Goal: Task Accomplishment & Management: Use online tool/utility

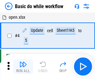
click at [23, 67] on img "button" at bounding box center [23, 65] width 8 height 8
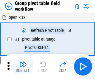
click at [23, 67] on img "button" at bounding box center [23, 65] width 8 height 8
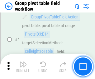
scroll to position [323, 0]
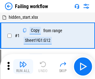
click at [23, 67] on img "button" at bounding box center [23, 65] width 8 height 8
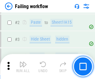
scroll to position [133, 0]
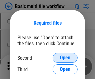
click at [65, 58] on span "Open" at bounding box center [65, 57] width 11 height 5
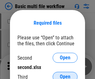
click at [65, 74] on span "Open" at bounding box center [65, 76] width 11 height 5
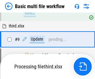
scroll to position [218, 0]
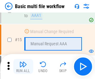
click at [23, 67] on img "button" at bounding box center [23, 65] width 8 height 8
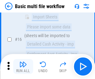
click at [23, 67] on img "button" at bounding box center [23, 65] width 8 height 8
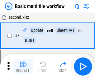
click at [23, 67] on img "button" at bounding box center [23, 65] width 8 height 8
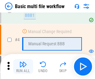
click at [23, 67] on img "button" at bounding box center [23, 65] width 8 height 8
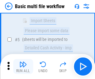
click at [23, 67] on img "button" at bounding box center [23, 65] width 8 height 8
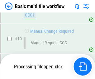
scroll to position [293, 0]
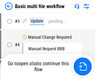
scroll to position [25, 0]
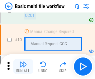
click at [23, 67] on img "button" at bounding box center [23, 65] width 8 height 8
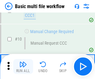
click at [23, 67] on img "button" at bounding box center [23, 65] width 8 height 8
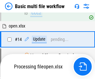
scroll to position [327, 0]
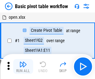
click at [23, 67] on img "button" at bounding box center [23, 65] width 8 height 8
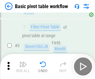
scroll to position [150, 0]
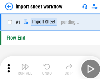
click at [23, 67] on img "button" at bounding box center [25, 65] width 8 height 8
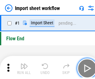
scroll to position [2, 0]
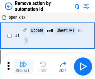
click at [23, 67] on img "button" at bounding box center [23, 65] width 8 height 8
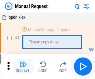
click at [23, 67] on img "button" at bounding box center [23, 65] width 8 height 8
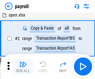
click at [23, 67] on img "button" at bounding box center [23, 65] width 8 height 8
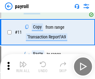
scroll to position [45, 0]
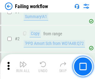
scroll to position [101, 0]
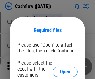
scroll to position [68, 0]
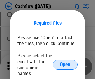
click at [65, 62] on span "Open" at bounding box center [65, 64] width 11 height 5
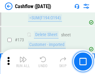
scroll to position [663, 0]
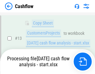
scroll to position [94, 0]
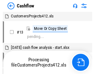
scroll to position [7, 0]
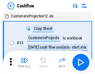
scroll to position [7, 0]
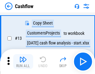
click at [23, 62] on img "button" at bounding box center [23, 60] width 8 height 8
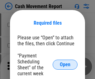
click at [65, 65] on span "Open" at bounding box center [65, 64] width 11 height 5
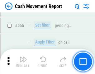
scroll to position [2869, 0]
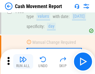
click at [23, 62] on img "button" at bounding box center [23, 60] width 8 height 8
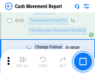
scroll to position [3478, 0]
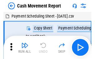
scroll to position [11, 0]
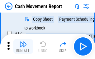
click at [23, 46] on img "button" at bounding box center [23, 44] width 8 height 8
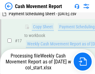
scroll to position [130, 0]
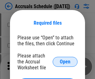
click at [65, 62] on span "Open" at bounding box center [65, 61] width 11 height 5
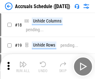
scroll to position [60, 0]
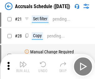
click at [23, 67] on img "button" at bounding box center [23, 65] width 8 height 8
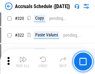
scroll to position [1164, 0]
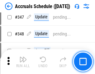
click at [23, 62] on img "button" at bounding box center [23, 60] width 8 height 8
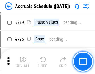
scroll to position [2629, 0]
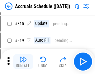
click at [23, 62] on img "button" at bounding box center [23, 60] width 8 height 8
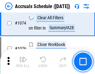
scroll to position [3749, 0]
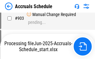
scroll to position [3215, 0]
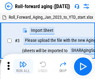
click at [23, 62] on img "button" at bounding box center [23, 65] width 8 height 8
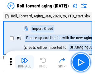
scroll to position [1, 0]
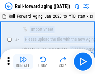
click at [23, 62] on img "button" at bounding box center [23, 60] width 8 height 8
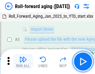
scroll to position [40, 0]
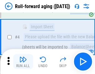
click at [23, 62] on img "button" at bounding box center [23, 60] width 8 height 8
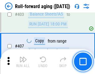
scroll to position [2170, 0]
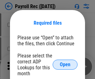
click at [65, 65] on span "Open" at bounding box center [65, 64] width 11 height 5
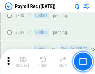
scroll to position [3976, 0]
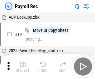
click at [23, 67] on img "button" at bounding box center [23, 65] width 8 height 8
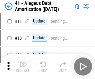
click at [23, 67] on img "button" at bounding box center [23, 65] width 8 height 8
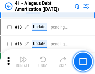
scroll to position [77, 0]
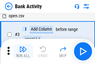
click at [23, 51] on img "button" at bounding box center [23, 49] width 8 height 8
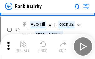
scroll to position [33, 0]
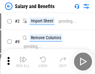
click at [23, 62] on img "button" at bounding box center [23, 60] width 8 height 8
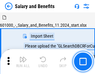
scroll to position [8, 0]
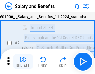
click at [23, 62] on img "button" at bounding box center [23, 60] width 8 height 8
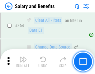
scroll to position [2947, 0]
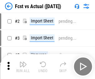
click at [23, 62] on img "button" at bounding box center [23, 65] width 8 height 8
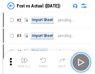
scroll to position [8, 0]
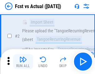
click at [23, 62] on img "button" at bounding box center [23, 60] width 8 height 8
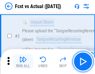
scroll to position [59, 0]
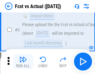
click at [23, 62] on img "button" at bounding box center [23, 60] width 8 height 8
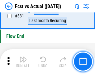
scroll to position [2996, 0]
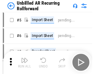
scroll to position [13, 0]
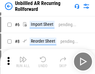
click at [23, 62] on img "button" at bounding box center [23, 60] width 8 height 8
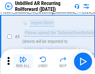
click at [23, 62] on img "button" at bounding box center [23, 60] width 8 height 8
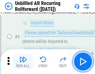
scroll to position [59, 0]
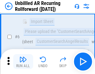
click at [23, 62] on img "button" at bounding box center [23, 60] width 8 height 8
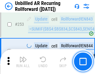
scroll to position [2126, 0]
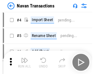
scroll to position [10, 0]
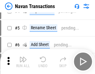
click at [23, 62] on img "button" at bounding box center [23, 60] width 8 height 8
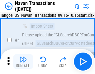
click at [23, 62] on img "button" at bounding box center [23, 60] width 8 height 8
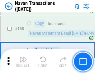
scroll to position [2029, 0]
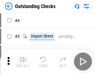
click at [23, 62] on img "button" at bounding box center [23, 60] width 8 height 8
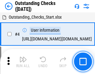
scroll to position [26, 0]
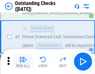
click at [23, 62] on img "button" at bounding box center [23, 60] width 8 height 8
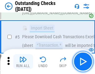
scroll to position [65, 0]
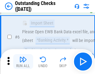
click at [23, 62] on img "button" at bounding box center [23, 60] width 8 height 8
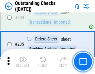
scroll to position [1901, 0]
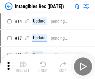
click at [23, 67] on img "button" at bounding box center [23, 65] width 8 height 8
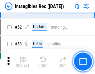
scroll to position [244, 0]
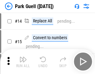
click at [23, 62] on img "button" at bounding box center [23, 60] width 8 height 8
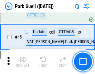
scroll to position [783, 0]
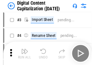
scroll to position [18, 0]
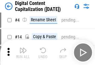
click at [23, 53] on img "button" at bounding box center [23, 51] width 8 height 8
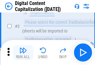
click at [23, 53] on img "button" at bounding box center [23, 51] width 8 height 8
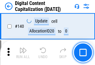
scroll to position [664, 0]
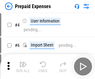
click at [23, 62] on img "button" at bounding box center [23, 65] width 8 height 8
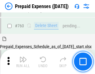
scroll to position [1735, 0]
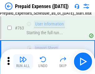
click at [23, 62] on img "button" at bounding box center [23, 60] width 8 height 8
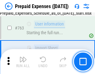
scroll to position [1772, 0]
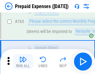
click at [23, 62] on img "button" at bounding box center [23, 60] width 8 height 8
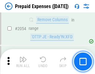
scroll to position [6542, 0]
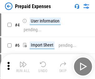
click at [23, 67] on img "button" at bounding box center [23, 65] width 8 height 8
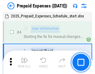
scroll to position [28, 0]
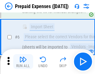
click at [23, 62] on img "button" at bounding box center [23, 60] width 8 height 8
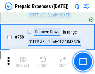
scroll to position [2230, 0]
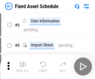
click at [23, 67] on img "button" at bounding box center [23, 65] width 8 height 8
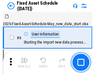
scroll to position [34, 0]
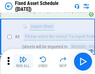
click at [23, 62] on img "button" at bounding box center [23, 60] width 8 height 8
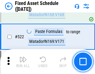
scroll to position [2175, 0]
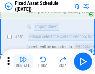
click at [23, 62] on img "button" at bounding box center [23, 60] width 8 height 8
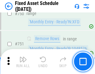
scroll to position [3051, 0]
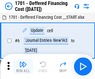
click at [23, 67] on img "button" at bounding box center [23, 65] width 8 height 8
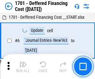
scroll to position [75, 0]
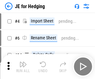
click at [23, 62] on img "button" at bounding box center [23, 65] width 8 height 8
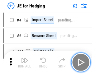
scroll to position [1, 0]
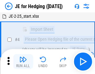
click at [23, 62] on img "button" at bounding box center [23, 60] width 8 height 8
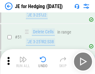
scroll to position [405, 0]
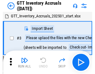
scroll to position [1, 0]
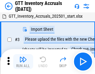
click at [23, 62] on img "button" at bounding box center [23, 60] width 8 height 8
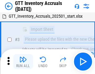
click at [23, 62] on img "button" at bounding box center [23, 60] width 8 height 8
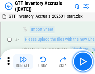
scroll to position [40, 0]
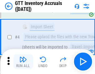
click at [23, 62] on img "button" at bounding box center [23, 60] width 8 height 8
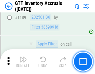
scroll to position [5111, 0]
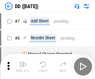
click at [23, 67] on img "button" at bounding box center [23, 65] width 8 height 8
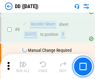
scroll to position [60, 0]
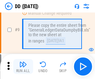
click at [23, 67] on img "button" at bounding box center [23, 65] width 8 height 8
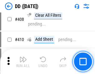
scroll to position [2800, 0]
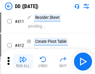
click at [23, 62] on img "button" at bounding box center [23, 60] width 8 height 8
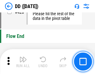
scroll to position [2996, 0]
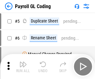
click at [23, 67] on img "button" at bounding box center [23, 65] width 8 height 8
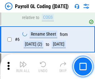
scroll to position [75, 0]
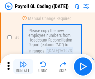
click at [23, 67] on img "button" at bounding box center [23, 65] width 8 height 8
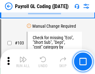
scroll to position [1468, 0]
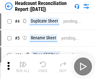
click at [23, 67] on img "button" at bounding box center [23, 65] width 8 height 8
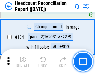
scroll to position [752, 0]
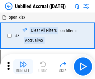
click at [23, 67] on img "button" at bounding box center [23, 65] width 8 height 8
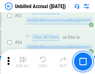
scroll to position [653, 0]
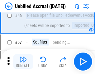
click at [23, 62] on img "button" at bounding box center [23, 60] width 8 height 8
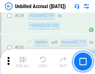
scroll to position [1864, 0]
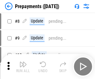
click at [23, 67] on img "button" at bounding box center [23, 65] width 8 height 8
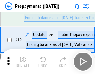
scroll to position [39, 0]
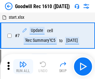
click at [23, 67] on img "button" at bounding box center [23, 65] width 8 height 8
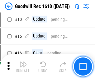
scroll to position [107, 0]
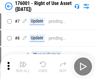
click at [23, 67] on img "button" at bounding box center [23, 65] width 8 height 8
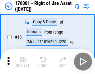
scroll to position [40, 0]
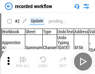
click at [23, 62] on img "button" at bounding box center [23, 60] width 8 height 8
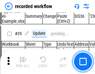
scroll to position [1956, 0]
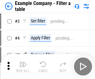
click at [23, 67] on img "button" at bounding box center [23, 65] width 8 height 8
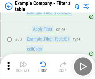
scroll to position [573, 0]
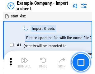
scroll to position [10, 0]
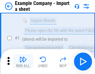
click at [23, 62] on img "button" at bounding box center [23, 60] width 8 height 8
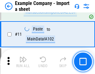
scroll to position [138, 0]
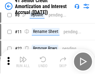
click at [23, 62] on img "button" at bounding box center [23, 60] width 8 height 8
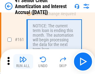
click at [23, 62] on img "button" at bounding box center [23, 60] width 8 height 8
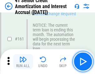
scroll to position [669, 0]
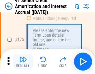
click at [23, 62] on img "button" at bounding box center [23, 60] width 8 height 8
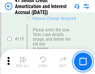
scroll to position [733, 0]
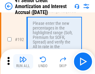
click at [23, 62] on img "button" at bounding box center [23, 60] width 8 height 8
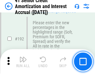
scroll to position [799, 0]
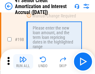
click at [23, 62] on img "button" at bounding box center [23, 60] width 8 height 8
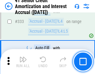
scroll to position [1599, 0]
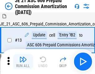
click at [23, 62] on img "button" at bounding box center [23, 60] width 8 height 8
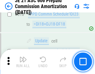
scroll to position [1169, 0]
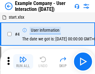
click at [23, 62] on img "button" at bounding box center [23, 60] width 8 height 8
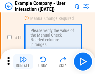
click at [23, 62] on img "button" at bounding box center [23, 60] width 8 height 8
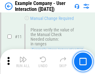
scroll to position [136, 0]
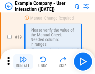
click at [23, 62] on img "button" at bounding box center [23, 60] width 8 height 8
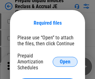
click at [65, 62] on span "Open" at bounding box center [65, 61] width 11 height 5
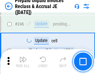
scroll to position [845, 0]
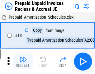
click at [23, 62] on img "button" at bounding box center [23, 60] width 8 height 8
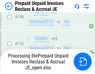
scroll to position [813, 0]
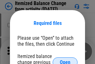
click at [65, 59] on span "Open" at bounding box center [65, 61] width 11 height 5
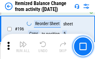
scroll to position [1205, 0]
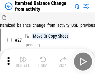
scroll to position [10, 0]
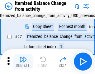
click at [23, 62] on img "button" at bounding box center [23, 60] width 8 height 8
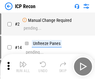
scroll to position [3, 0]
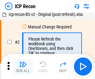
click at [23, 67] on img "button" at bounding box center [23, 65] width 8 height 8
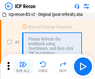
click at [23, 67] on img "button" at bounding box center [23, 65] width 8 height 8
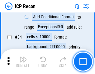
scroll to position [613, 0]
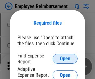
click at [65, 59] on span "Open" at bounding box center [65, 58] width 11 height 5
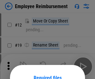
scroll to position [55, 0]
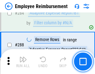
scroll to position [1701, 0]
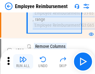
click at [23, 62] on img "button" at bounding box center [23, 60] width 8 height 8
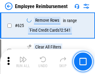
scroll to position [3747, 0]
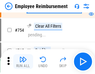
click at [23, 62] on img "button" at bounding box center [23, 60] width 8 height 8
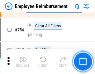
click at [23, 62] on img "button" at bounding box center [23, 60] width 8 height 8
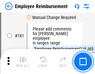
scroll to position [4391, 0]
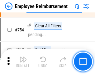
click at [23, 62] on img "button" at bounding box center [23, 60] width 8 height 8
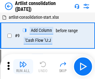
click at [23, 67] on img "button" at bounding box center [23, 65] width 8 height 8
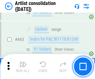
scroll to position [2741, 0]
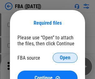
click at [65, 58] on span "Open" at bounding box center [65, 57] width 11 height 5
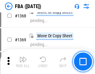
scroll to position [6722, 0]
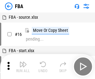
scroll to position [6, 0]
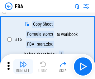
click at [23, 67] on img "button" at bounding box center [23, 65] width 8 height 8
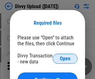
click at [65, 59] on span "Open" at bounding box center [65, 58] width 11 height 5
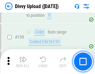
scroll to position [648, 0]
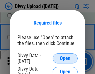
click at [65, 59] on span "Open" at bounding box center [65, 58] width 11 height 5
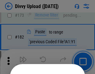
scroll to position [703, 0]
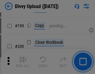
scroll to position [910, 0]
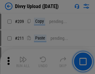
scroll to position [1063, 0]
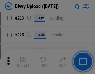
scroll to position [1249, 0]
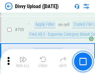
scroll to position [4282, 0]
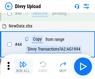
click at [23, 67] on img "button" at bounding box center [23, 65] width 8 height 8
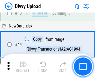
scroll to position [69, 0]
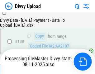
scroll to position [737, 0]
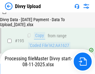
scroll to position [875, 0]
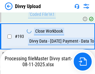
scroll to position [875, 0]
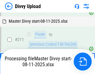
scroll to position [1183, 0]
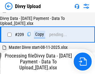
scroll to position [1151, 0]
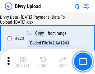
scroll to position [1427, 0]
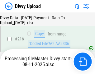
scroll to position [1294, 0]
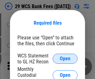
click at [65, 59] on span "Open" at bounding box center [65, 58] width 11 height 5
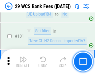
scroll to position [610, 0]
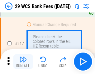
click at [23, 62] on img "button" at bounding box center [23, 60] width 8 height 8
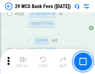
scroll to position [3230, 0]
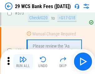
click at [23, 62] on img "button" at bounding box center [23, 60] width 8 height 8
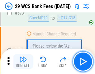
scroll to position [3466, 0]
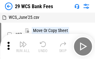
scroll to position [11, 0]
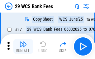
click at [23, 46] on img "button" at bounding box center [23, 44] width 8 height 8
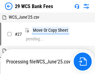
scroll to position [3, 0]
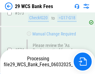
scroll to position [3459, 0]
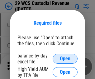
click at [65, 59] on span "Open" at bounding box center [65, 58] width 11 height 5
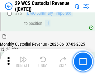
scroll to position [654, 0]
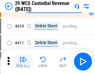
click at [23, 62] on img "button" at bounding box center [23, 60] width 8 height 8
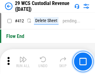
scroll to position [2989, 0]
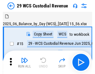
scroll to position [15, 0]
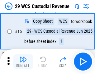
click at [23, 62] on img "button" at bounding box center [23, 60] width 8 height 8
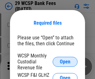
click at [65, 62] on span "Open" at bounding box center [65, 61] width 11 height 5
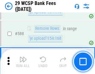
scroll to position [2464, 0]
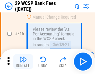
click at [23, 62] on img "button" at bounding box center [23, 60] width 8 height 8
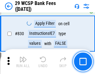
scroll to position [3971, 0]
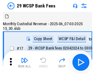
scroll to position [15, 0]
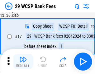
click at [23, 62] on img "button" at bounding box center [23, 60] width 8 height 8
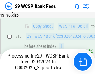
scroll to position [110, 0]
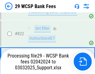
scroll to position [3848, 0]
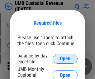
click at [65, 59] on span "Open" at bounding box center [65, 58] width 11 height 5
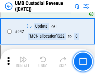
scroll to position [3242, 0]
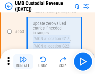
click at [23, 62] on img "button" at bounding box center [23, 60] width 8 height 8
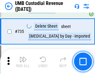
scroll to position [3827, 0]
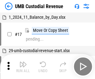
scroll to position [5, 0]
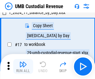
click at [23, 67] on img "button" at bounding box center [23, 65] width 8 height 8
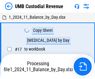
scroll to position [5, 0]
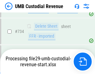
scroll to position [3813, 0]
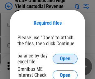
click at [65, 59] on span "Open" at bounding box center [65, 58] width 11 height 5
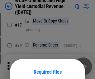
scroll to position [49, 0]
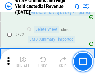
scroll to position [5297, 0]
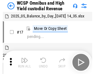
scroll to position [3, 0]
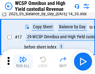
click at [23, 62] on img "button" at bounding box center [23, 60] width 8 height 8
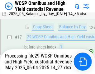
scroll to position [130, 0]
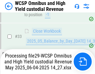
scroll to position [310, 0]
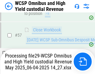
scroll to position [642, 0]
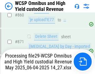
scroll to position [5283, 0]
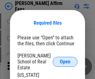
click at [65, 59] on span "Open" at bounding box center [65, 61] width 11 height 5
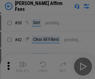
scroll to position [127, 0]
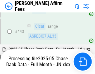
scroll to position [1634, 0]
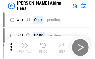
scroll to position [6, 0]
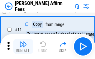
click at [23, 46] on img "button" at bounding box center [23, 44] width 8 height 8
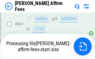
scroll to position [1641, 0]
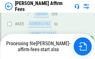
scroll to position [1641, 0]
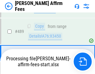
scroll to position [1634, 0]
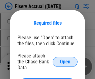
click at [65, 59] on span "Open" at bounding box center [65, 61] width 11 height 5
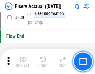
scroll to position [1983, 0]
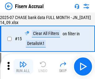
click at [23, 67] on img "button" at bounding box center [23, 65] width 8 height 8
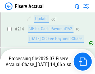
scroll to position [1899, 0]
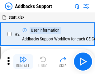
click at [23, 62] on img "button" at bounding box center [23, 60] width 8 height 8
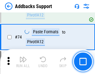
scroll to position [456, 0]
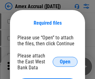
click at [65, 62] on span "Open" at bounding box center [65, 61] width 11 height 5
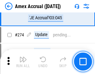
scroll to position [1552, 0]
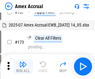
click at [23, 67] on img "button" at bounding box center [23, 65] width 8 height 8
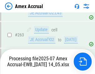
scroll to position [1707, 0]
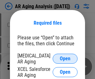
click at [65, 58] on span "Open" at bounding box center [65, 58] width 11 height 5
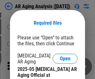
scroll to position [188, 0]
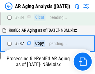
scroll to position [970, 0]
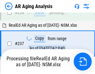
scroll to position [989, 0]
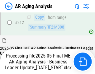
scroll to position [963, 0]
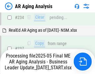
scroll to position [989, 0]
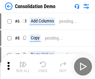
click at [23, 67] on img "button" at bounding box center [23, 65] width 8 height 8
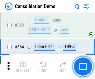
scroll to position [2098, 0]
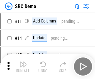
click at [23, 67] on img "button" at bounding box center [23, 65] width 8 height 8
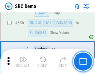
scroll to position [1646, 0]
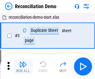
click at [23, 67] on img "button" at bounding box center [23, 65] width 8 height 8
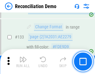
scroll to position [743, 0]
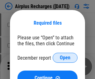
click at [65, 58] on span "Open" at bounding box center [65, 57] width 11 height 5
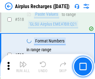
scroll to position [2693, 0]
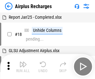
click at [23, 67] on img "button" at bounding box center [23, 65] width 8 height 8
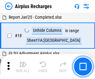
scroll to position [28, 0]
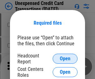
click at [65, 59] on span "Open" at bounding box center [65, 58] width 11 height 5
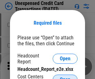
click at [65, 77] on span "Open" at bounding box center [65, 79] width 11 height 5
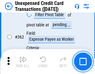
scroll to position [1610, 0]
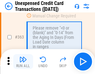
click at [23, 62] on img "button" at bounding box center [23, 60] width 8 height 8
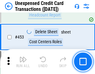
scroll to position [2135, 0]
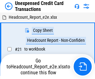
scroll to position [10, 0]
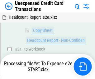
scroll to position [134, 0]
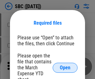
click at [65, 68] on span "Open" at bounding box center [65, 67] width 11 height 5
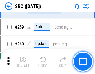
scroll to position [1223, 0]
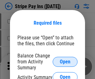
click at [65, 62] on span "Open" at bounding box center [65, 61] width 11 height 5
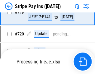
scroll to position [3296, 0]
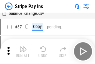
click at [23, 51] on img "button" at bounding box center [23, 49] width 8 height 8
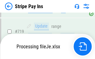
scroll to position [3282, 0]
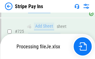
scroll to position [3282, 0]
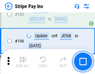
scroll to position [847, 0]
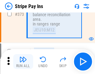
click at [23, 62] on img "button" at bounding box center [23, 60] width 8 height 8
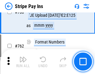
scroll to position [3274, 0]
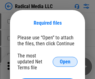
click at [65, 62] on span "Open" at bounding box center [65, 61] width 11 height 5
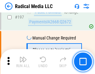
scroll to position [1448, 0]
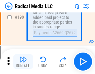
click at [23, 62] on img "button" at bounding box center [23, 60] width 8 height 8
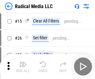
scroll to position [35, 0]
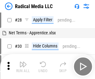
click at [23, 67] on img "button" at bounding box center [23, 65] width 8 height 8
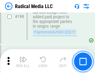
scroll to position [1569, 0]
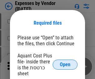
click at [65, 65] on span "Open" at bounding box center [65, 64] width 11 height 5
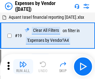
click at [23, 67] on img "button" at bounding box center [23, 65] width 8 height 8
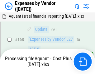
scroll to position [461, 0]
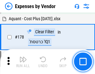
scroll to position [488, 0]
